Goal: Transaction & Acquisition: Purchase product/service

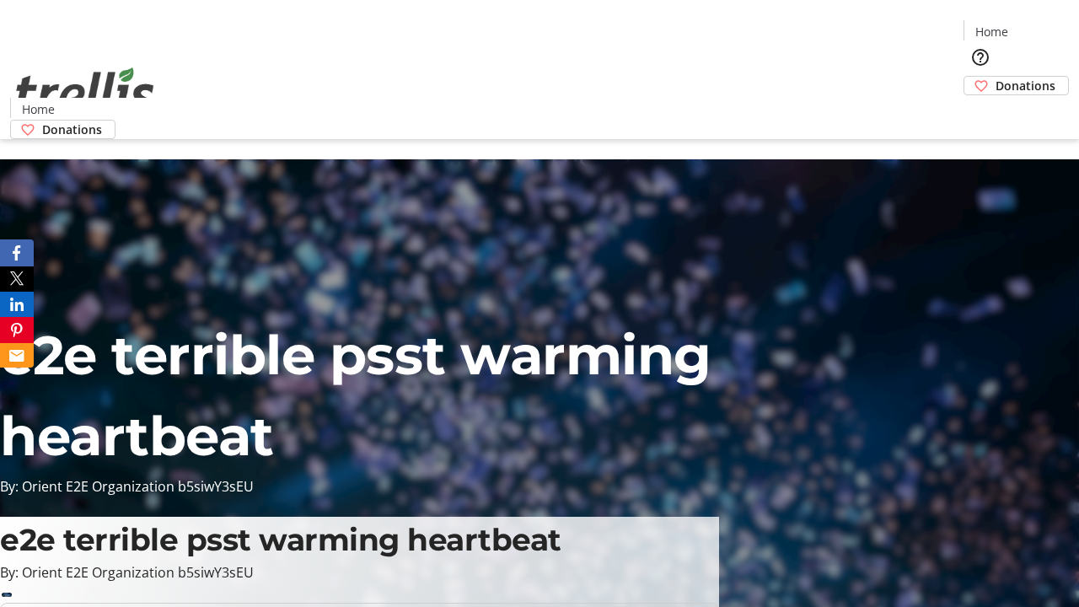
click at [996, 77] on span "Donations" at bounding box center [1026, 86] width 60 height 18
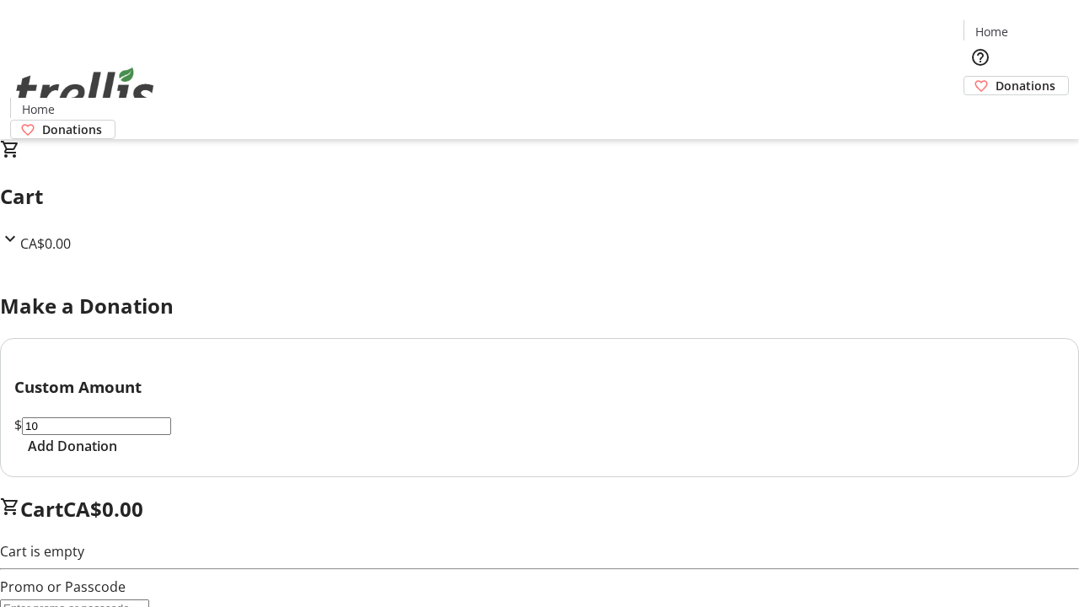
click at [117, 456] on span "Add Donation" at bounding box center [72, 446] width 89 height 20
